Goal: Information Seeking & Learning: Check status

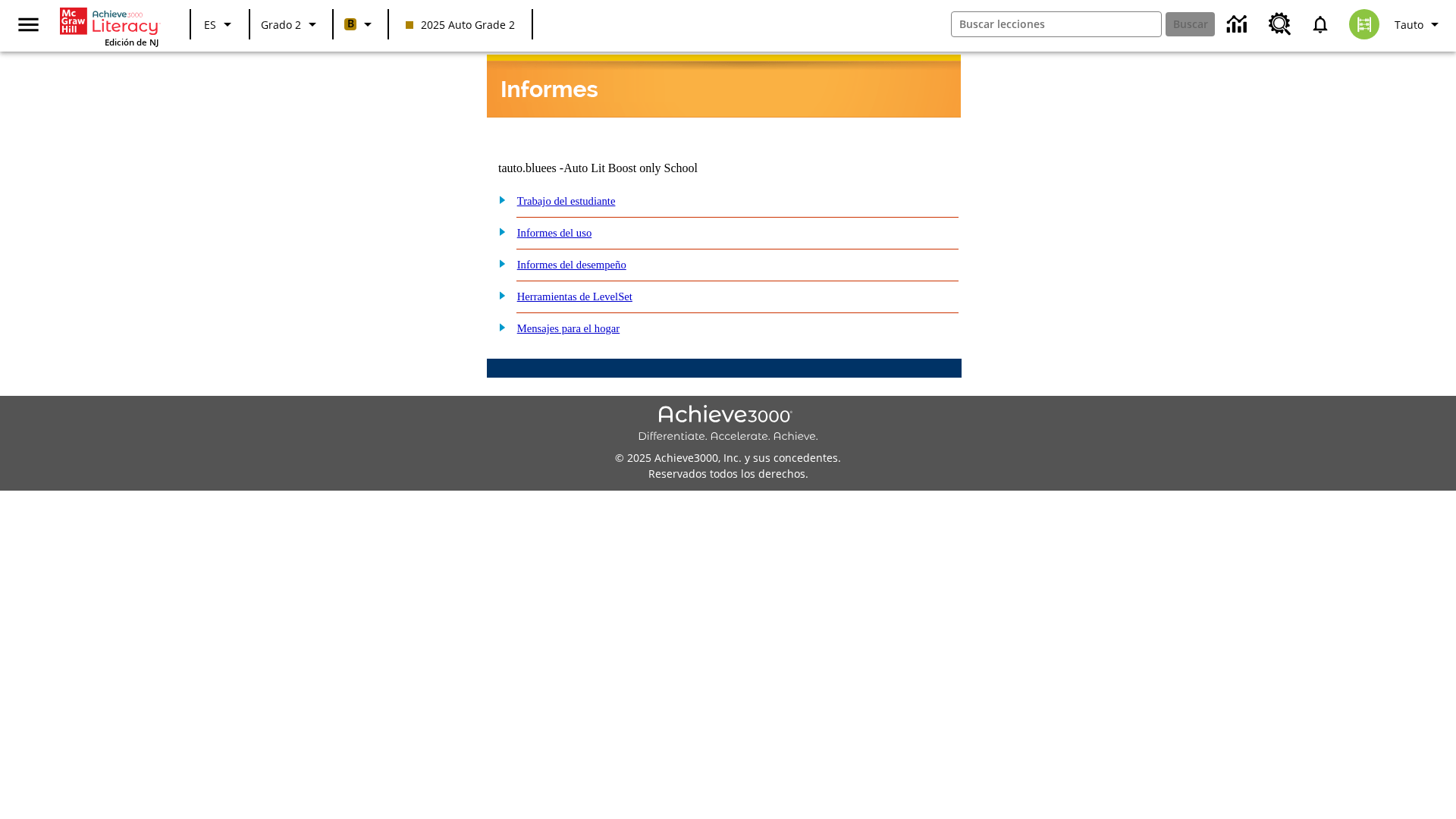
click at [592, 259] on link "Informes del desempeño" at bounding box center [572, 265] width 110 height 12
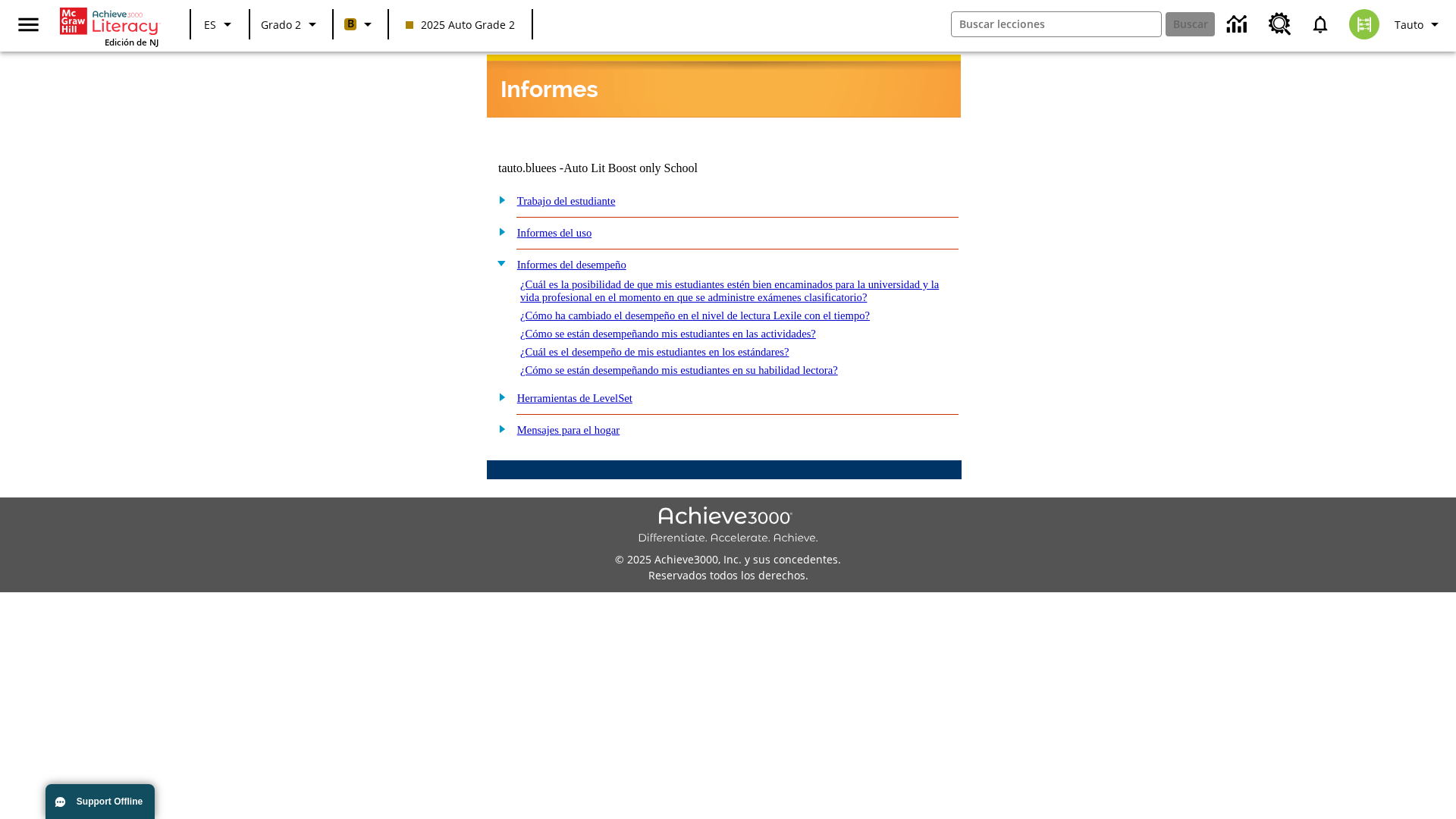
click at [693, 328] on link "¿Cómo se están desempeñando mis estudiantes en las actividades?" at bounding box center [668, 334] width 296 height 12
